Goal: Transaction & Acquisition: Purchase product/service

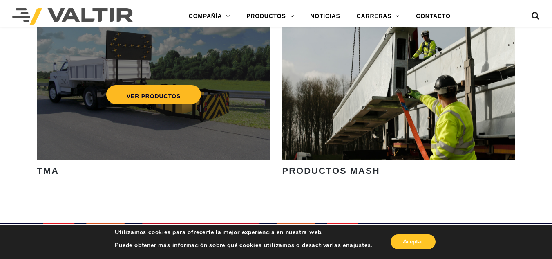
scroll to position [1144, 0]
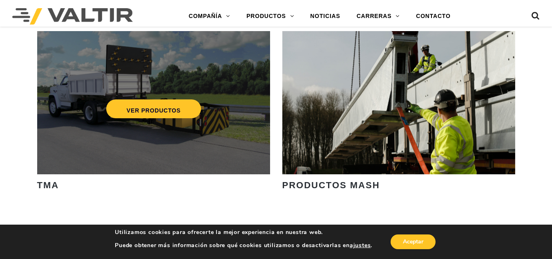
click at [153, 90] on div "VER PRODUCTOS" at bounding box center [153, 102] width 233 height 143
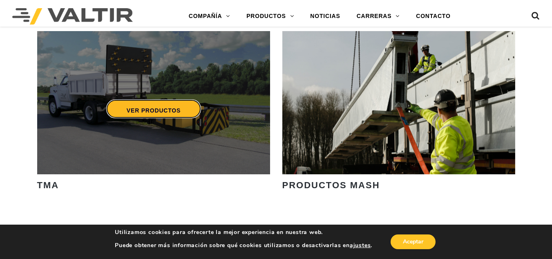
click at [154, 108] on font "VER PRODUCTOS" at bounding box center [153, 110] width 54 height 7
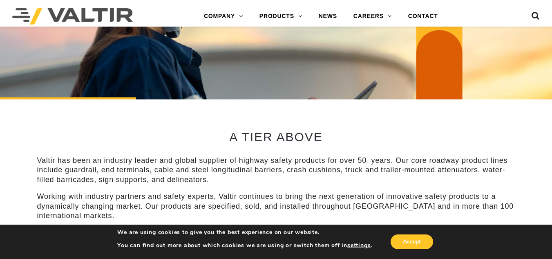
scroll to position [0, 0]
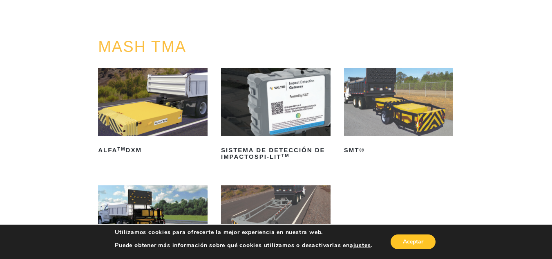
scroll to position [123, 0]
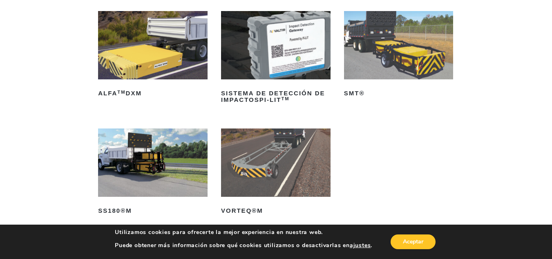
click at [371, 41] on img at bounding box center [398, 45] width 109 height 68
click at [177, 147] on img at bounding box center [152, 162] width 109 height 68
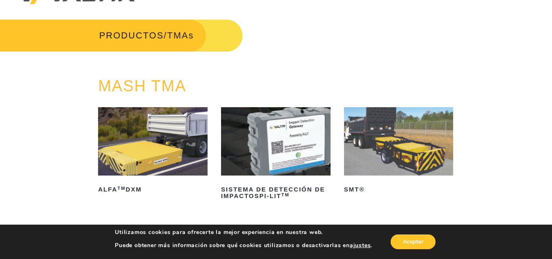
scroll to position [41, 0]
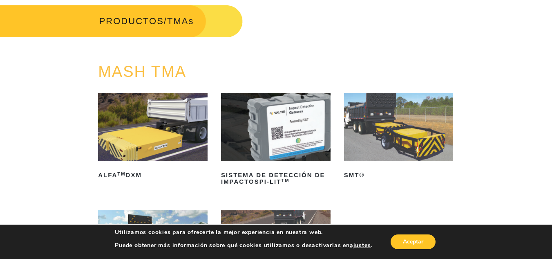
click at [173, 110] on img at bounding box center [152, 127] width 109 height 68
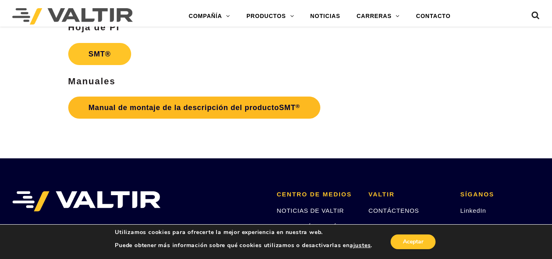
scroll to position [1920, 0]
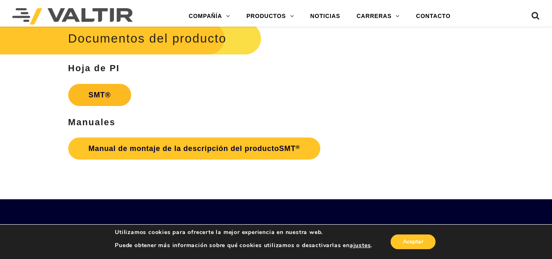
click at [89, 91] on font "SMT®" at bounding box center [100, 95] width 22 height 8
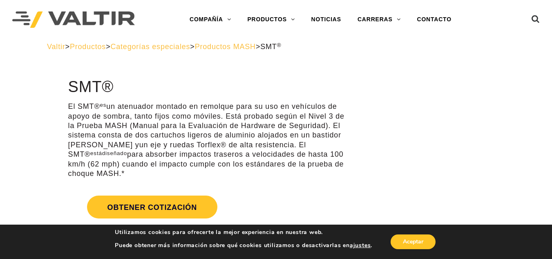
scroll to position [0, 0]
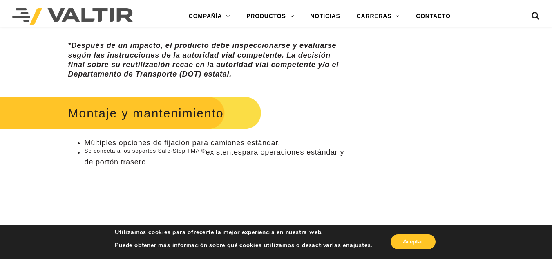
scroll to position [384, 0]
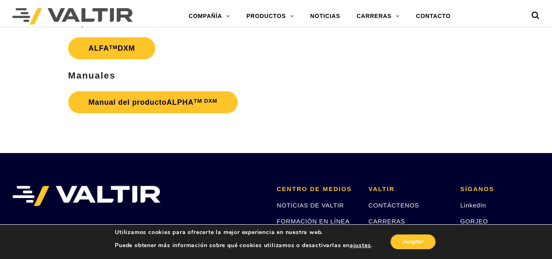
scroll to position [1080, 0]
